Goal: Check status: Check status

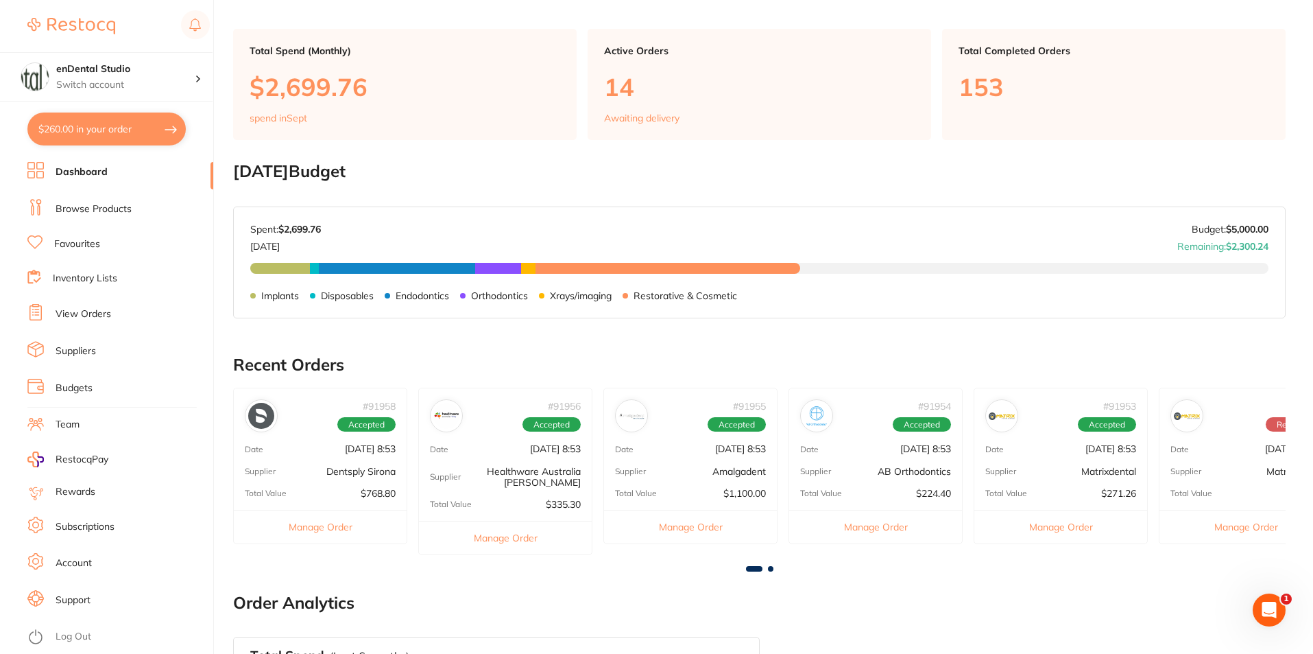
scroll to position [137, 0]
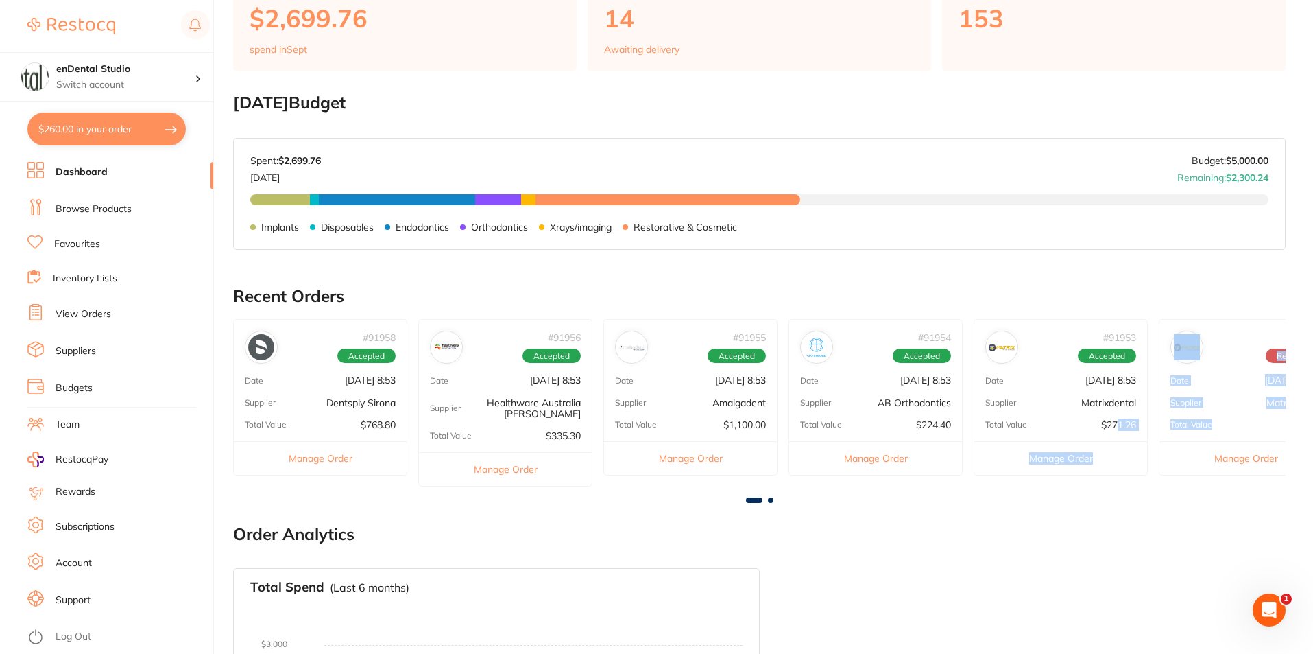
drag, startPoint x: 1248, startPoint y: 419, endPoint x: 1138, endPoint y: 463, distance: 118.8
click at [1116, 427] on div "# 91958 Accepted Date [DATE] 8:53 Supplier Dentsply Sirona Total Value $768.80 …" at bounding box center [759, 408] width 1053 height 178
drag, startPoint x: 1165, startPoint y: 522, endPoint x: 1181, endPoint y: 496, distance: 29.9
click at [1165, 520] on main "Dashboard Welcome back, [PERSON_NAME] enDental Studio Total Spend (Monthly) $2,…" at bounding box center [773, 376] width 1080 height 1027
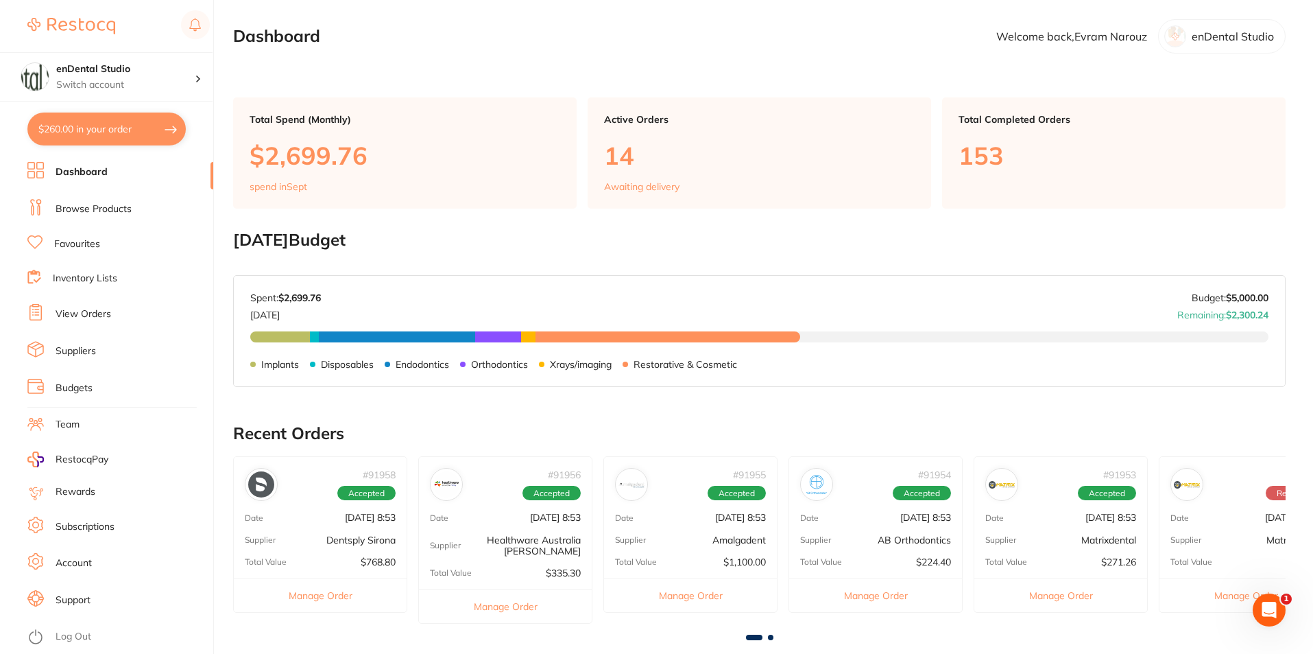
click at [659, 184] on p "Awaiting delivery" at bounding box center [641, 186] width 75 height 11
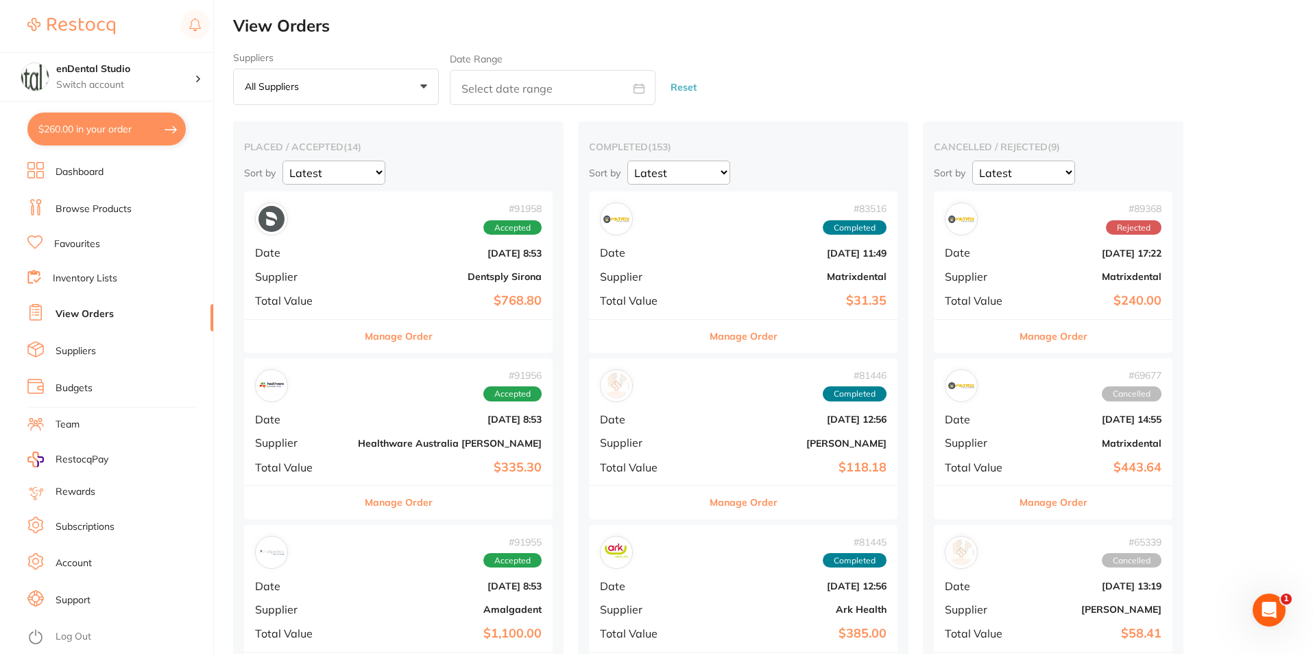
click at [1020, 337] on button "Manage Order" at bounding box center [1054, 336] width 68 height 33
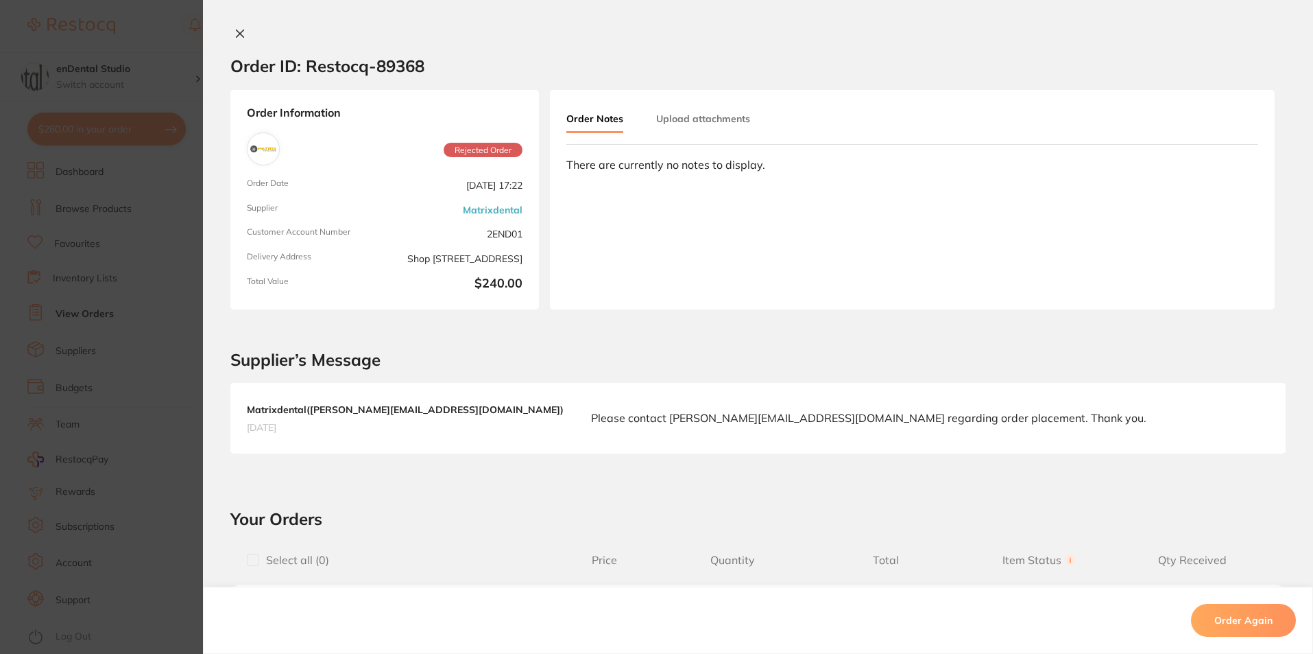
click at [237, 27] on div "Order ID: Restocq- 89368 Order Information Rejected Order Order Date [DATE] 17:…" at bounding box center [758, 327] width 1110 height 654
click at [237, 30] on icon at bounding box center [240, 33] width 11 height 11
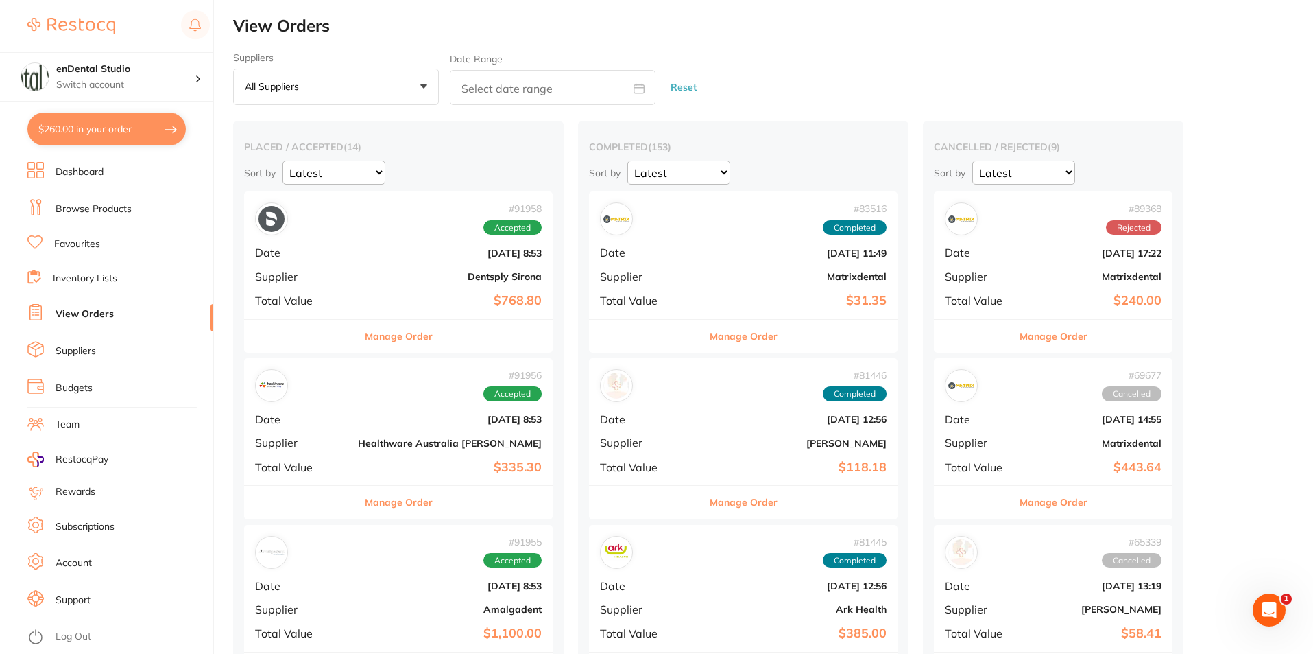
click at [710, 335] on button "Manage Order" at bounding box center [744, 336] width 68 height 33
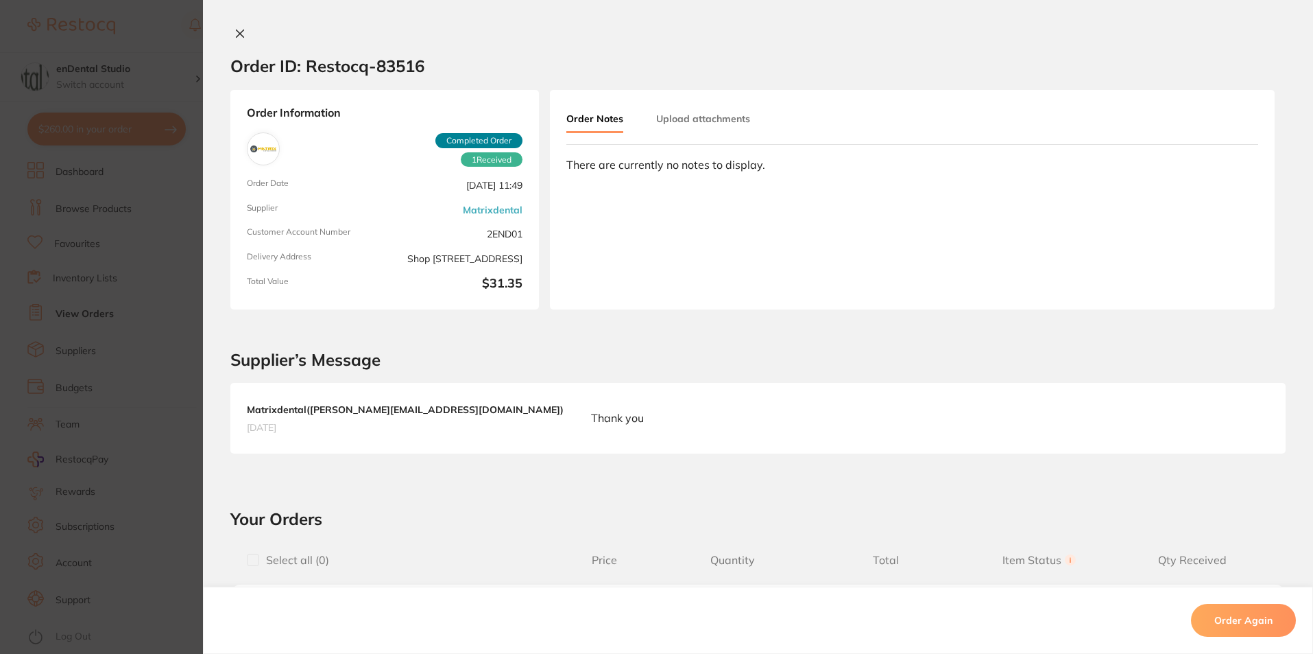
click at [235, 34] on icon at bounding box center [240, 33] width 11 height 11
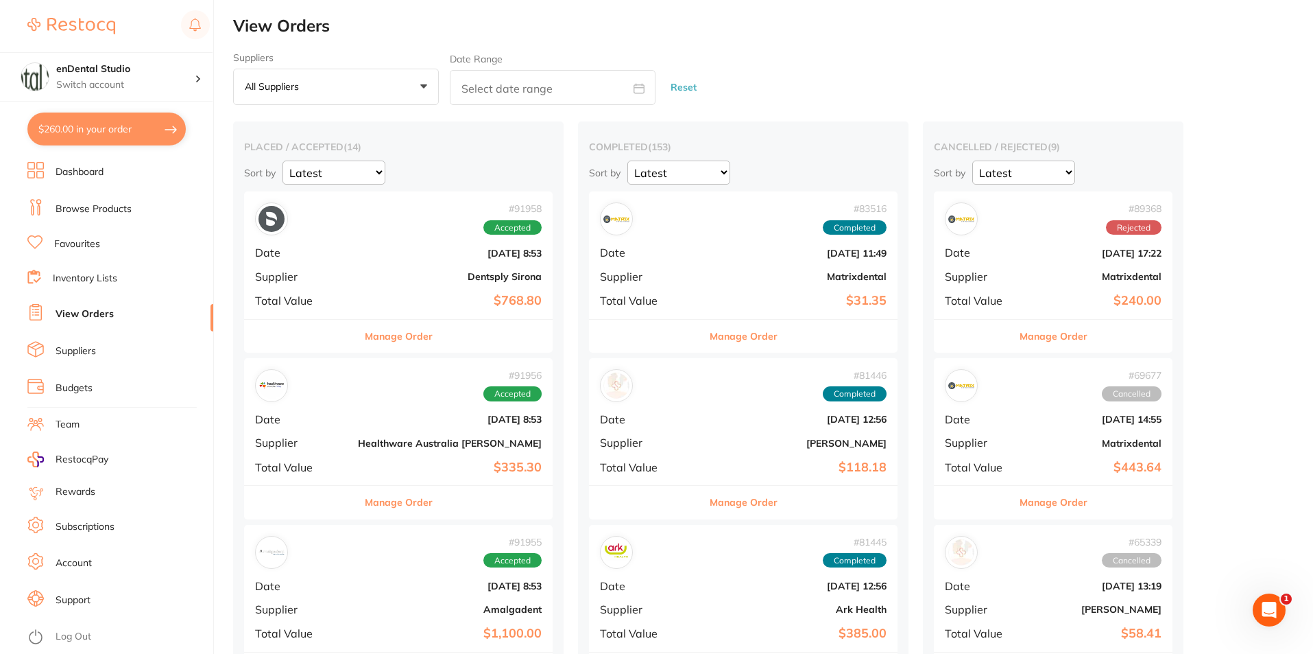
click at [370, 336] on button "Manage Order" at bounding box center [399, 336] width 68 height 33
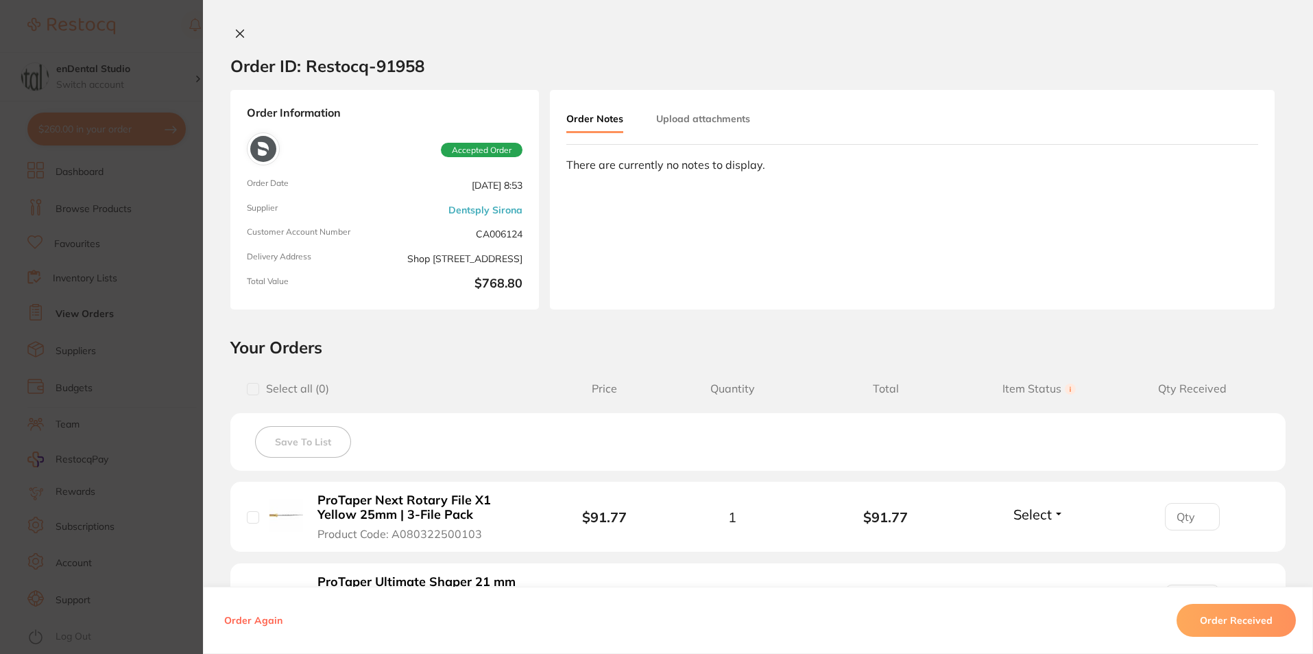
click at [235, 30] on icon at bounding box center [240, 33] width 11 height 11
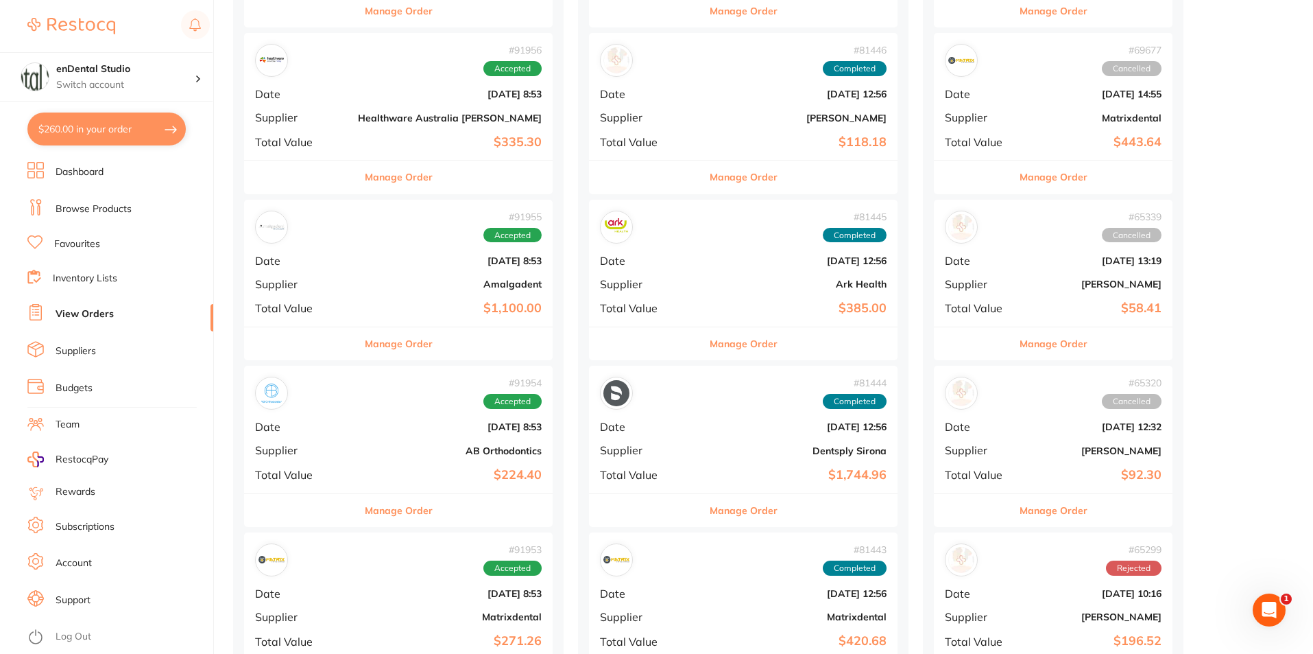
scroll to position [343, 0]
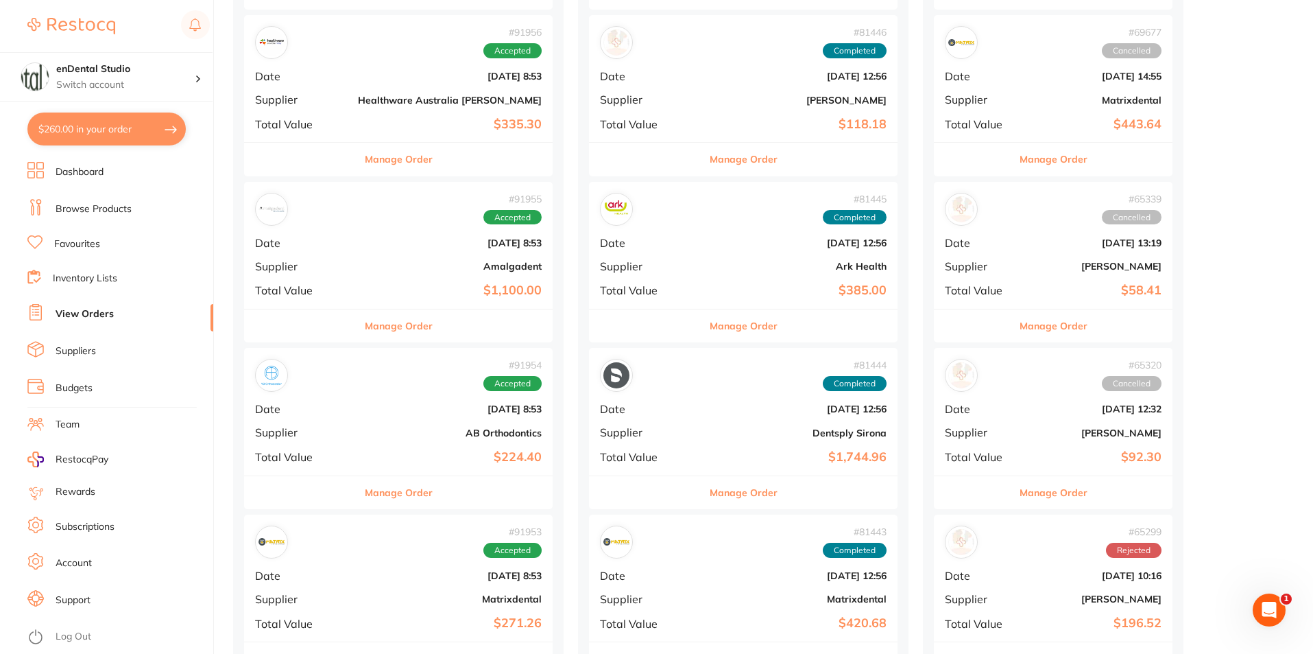
click at [1020, 158] on button "Manage Order" at bounding box center [1054, 159] width 68 height 33
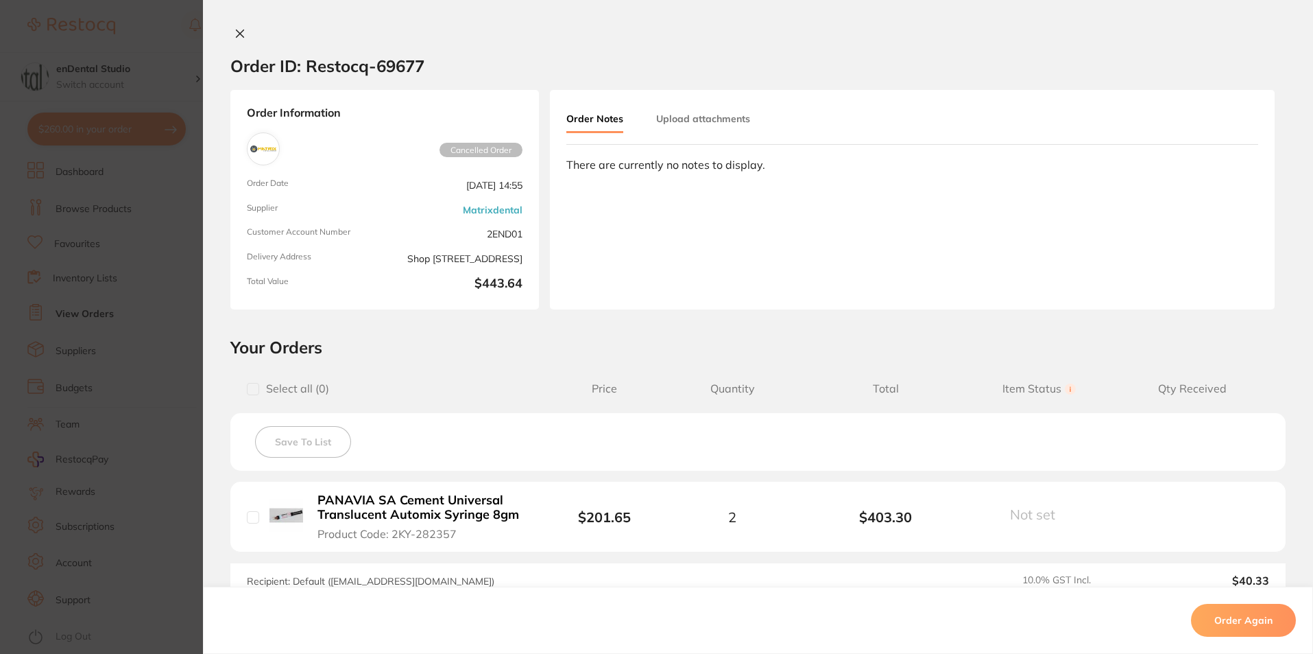
click at [230, 30] on button at bounding box center [239, 34] width 19 height 14
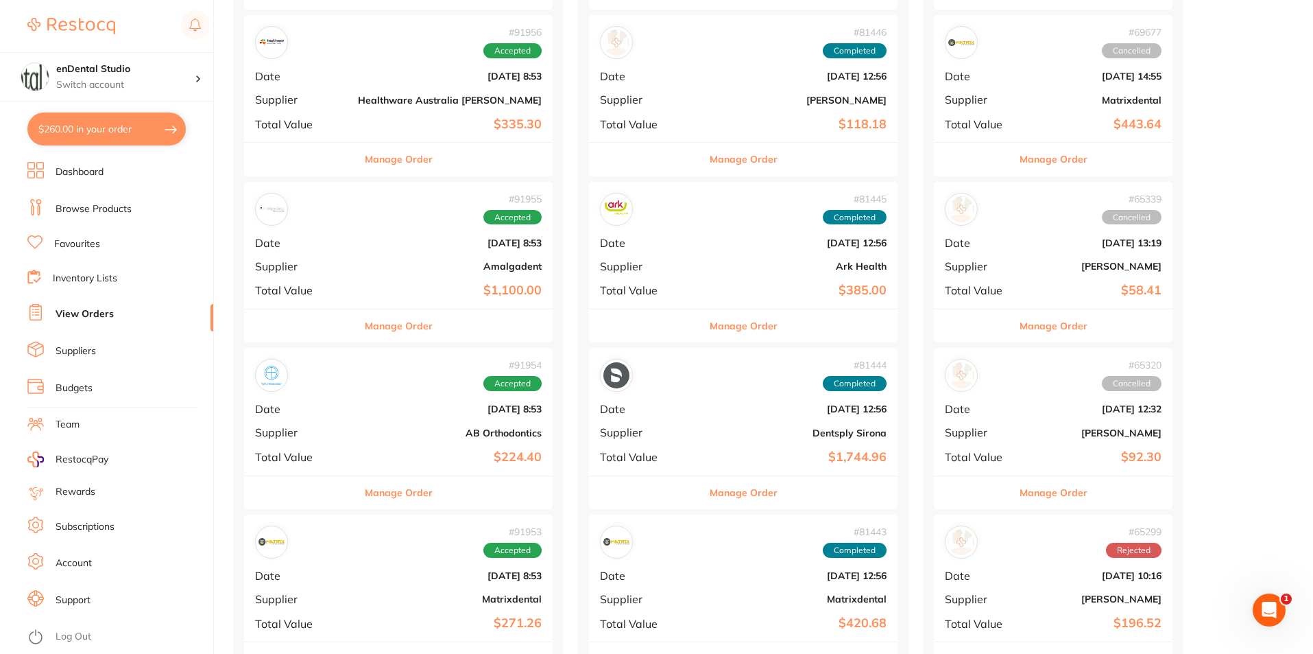
click at [710, 327] on button "Manage Order" at bounding box center [744, 325] width 68 height 33
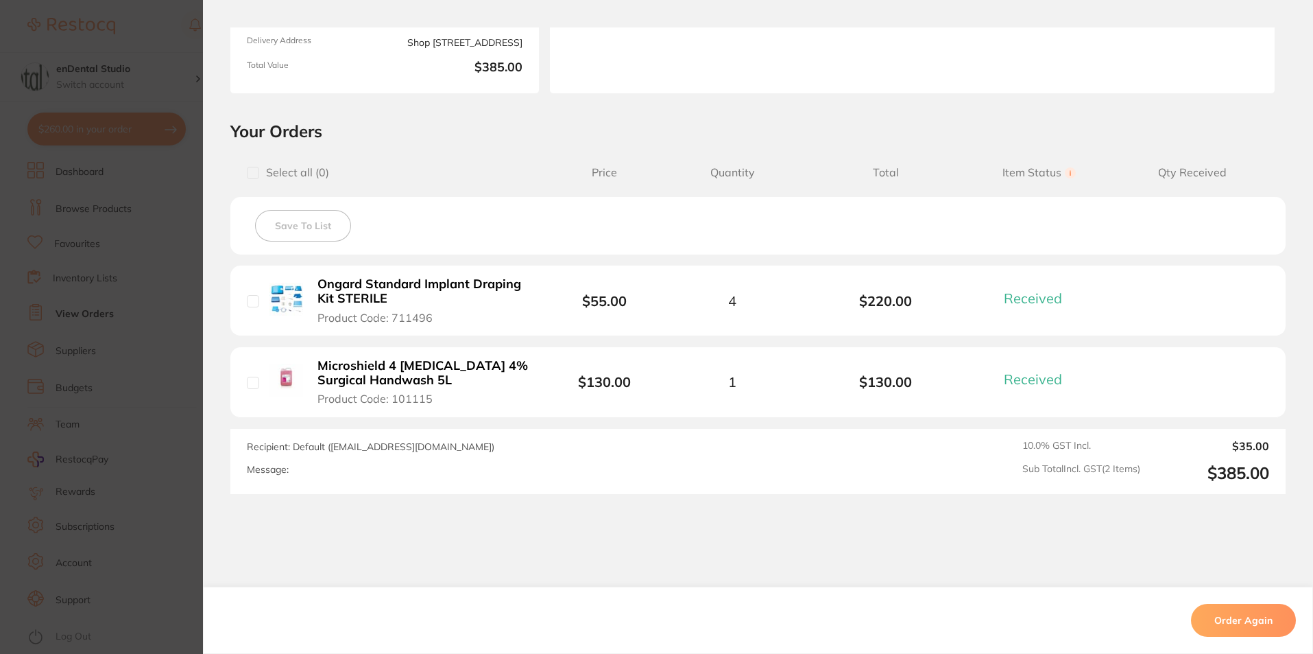
scroll to position [192, 0]
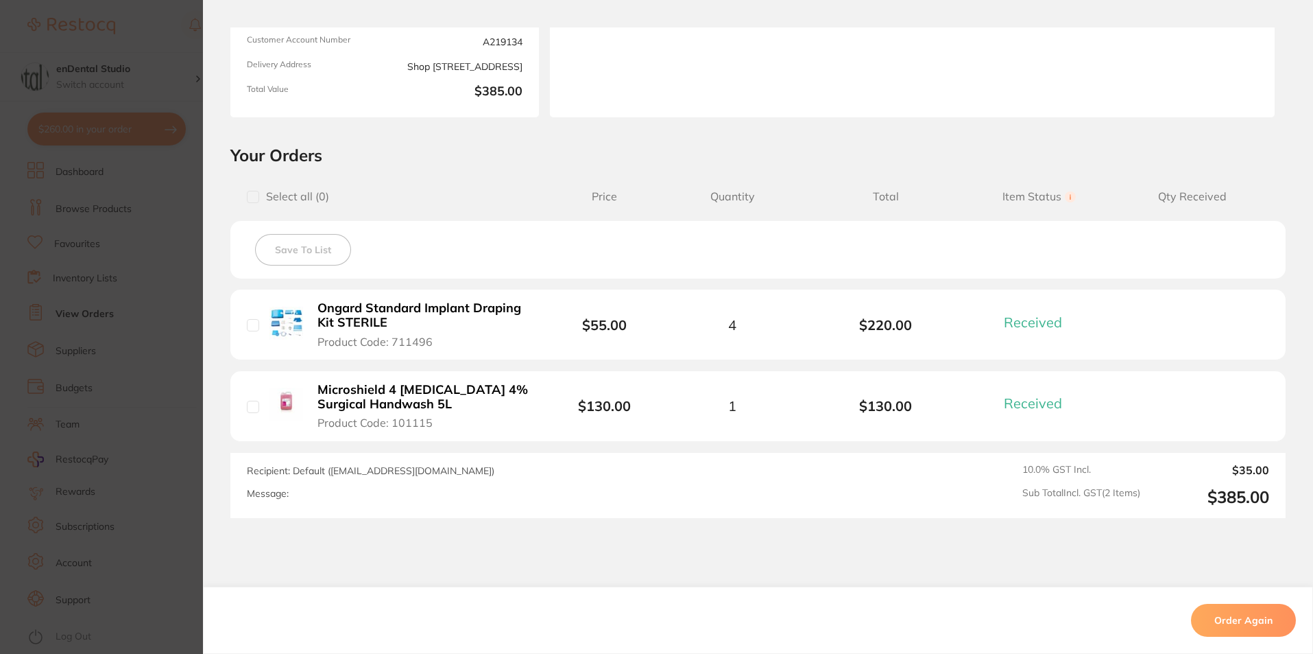
click at [190, 43] on section "Order ID: Restocq- 81445 Order Information 2 Received Completed Order Order Dat…" at bounding box center [656, 327] width 1313 height 654
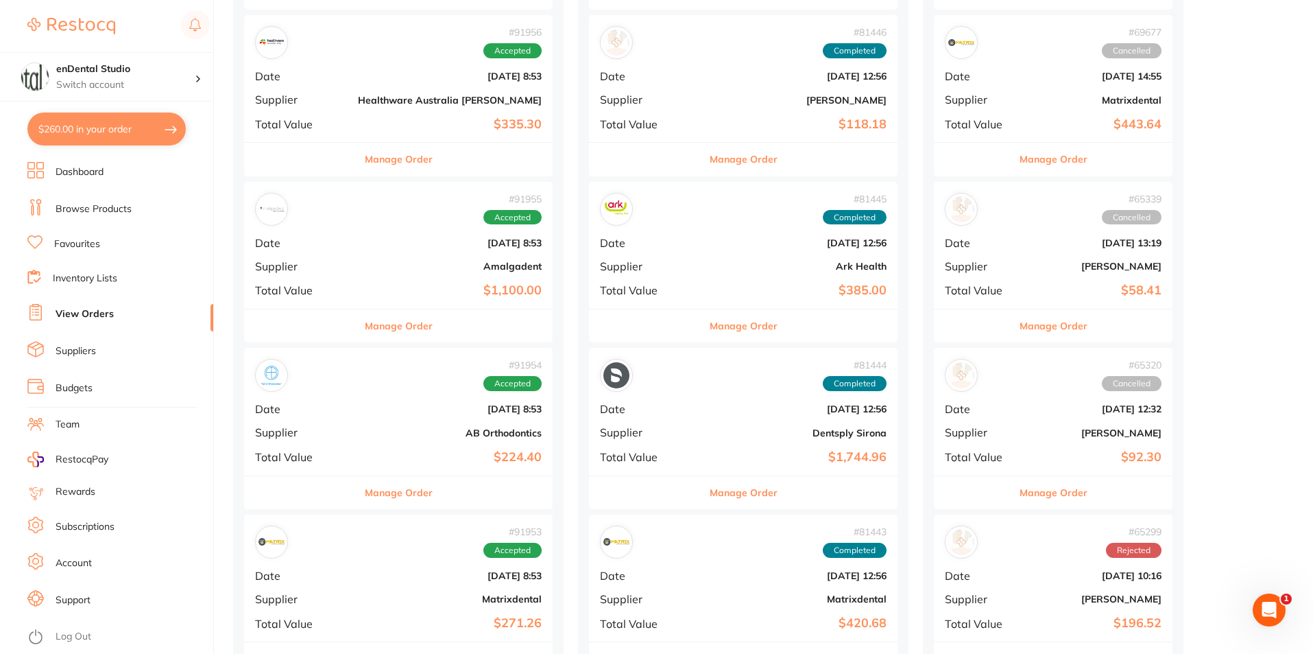
click at [1020, 329] on button "Manage Order" at bounding box center [1054, 325] width 68 height 33
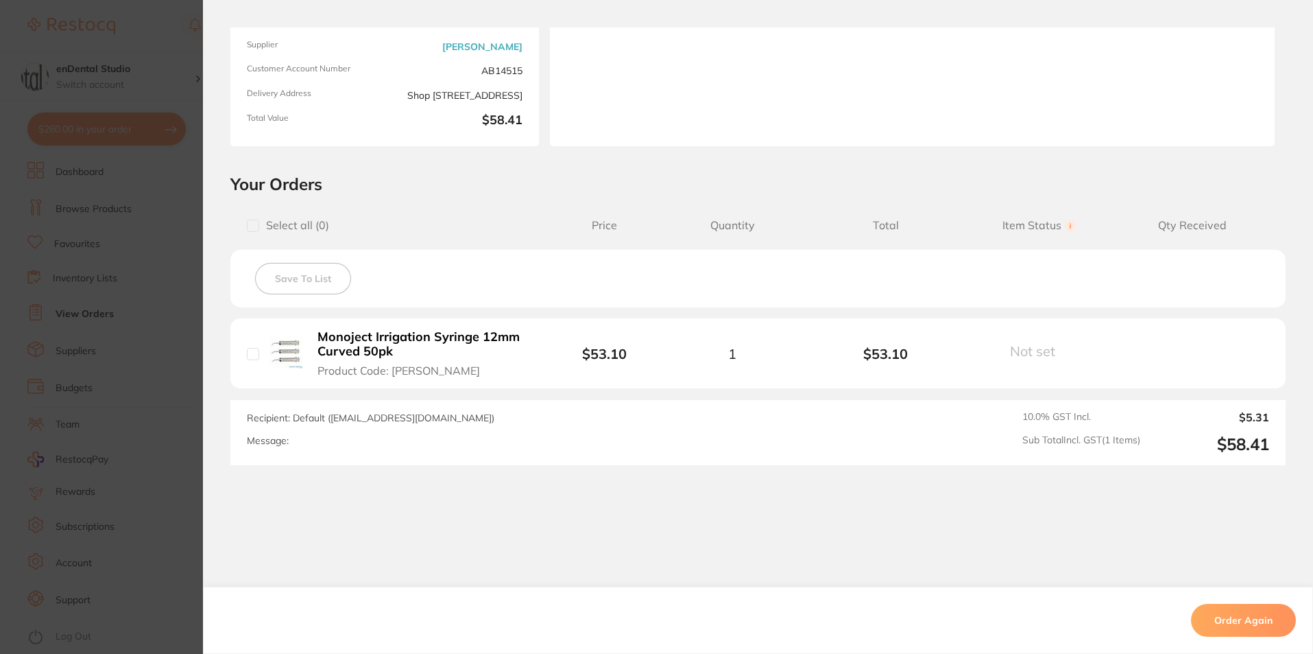
scroll to position [179, 0]
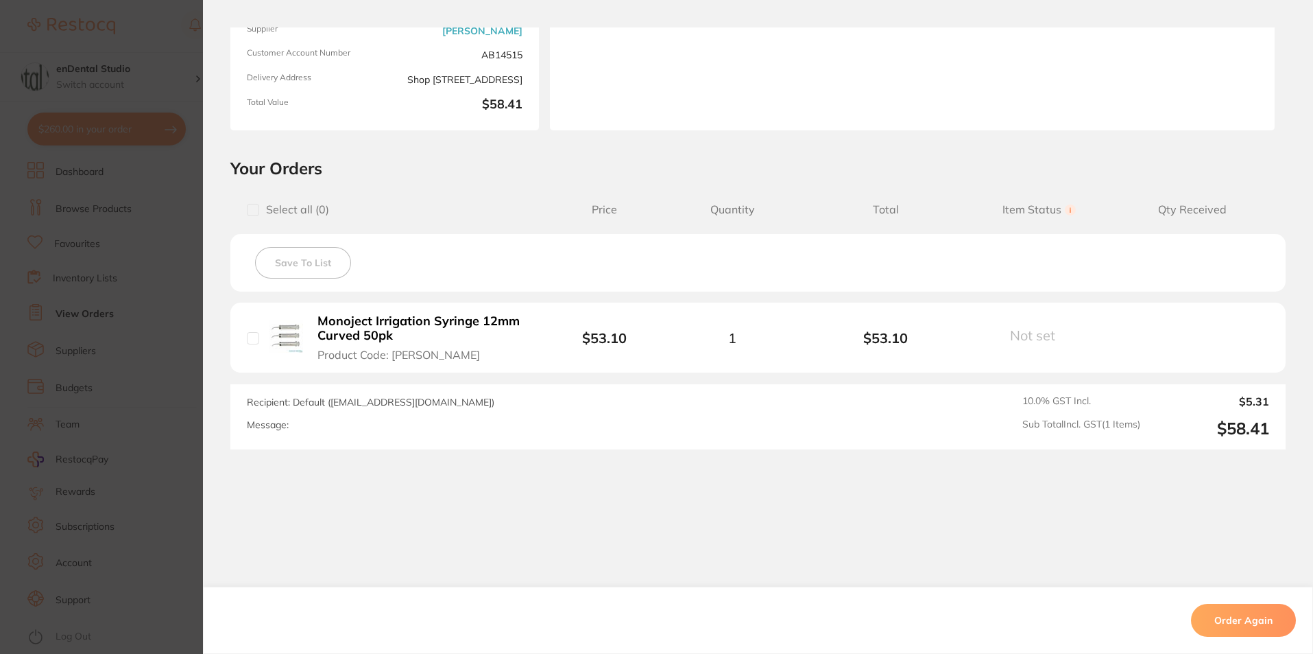
click at [176, 30] on section "Order ID: Restocq- 65339 Order Information Cancelled Order Date [DATE] 13:19 Su…" at bounding box center [656, 327] width 1313 height 654
